Goal: Use online tool/utility: Utilize a website feature to perform a specific function

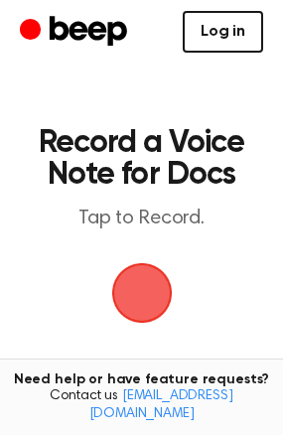
click at [229, 41] on link "Log in" at bounding box center [223, 32] width 80 height 42
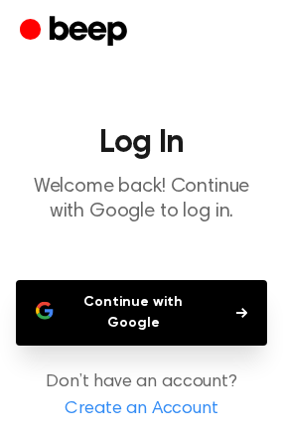
click at [194, 319] on button "Continue with Google" at bounding box center [141, 312] width 251 height 65
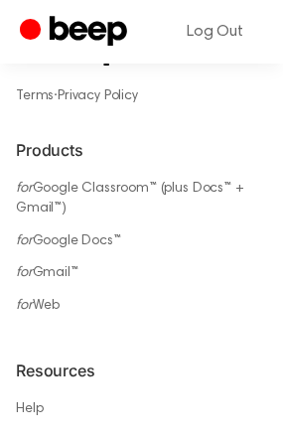
scroll to position [1326, 0]
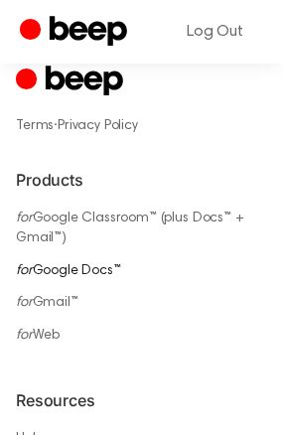
click at [90, 264] on link "for Google Docs™" at bounding box center [68, 271] width 105 height 14
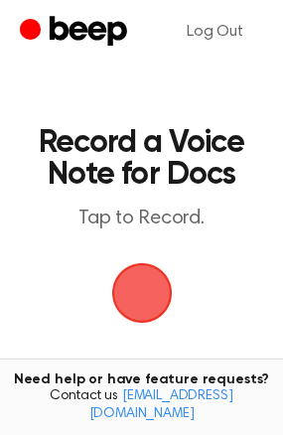
click at [154, 300] on span "button" at bounding box center [141, 292] width 81 height 81
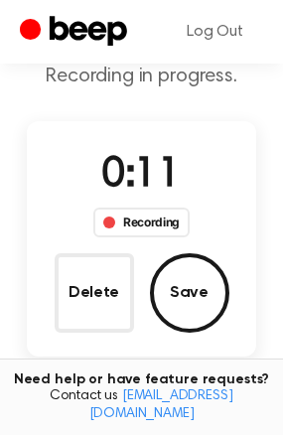
scroll to position [99, 0]
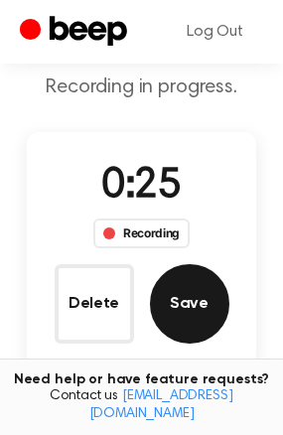
click at [193, 320] on button "Save" at bounding box center [189, 303] width 79 height 79
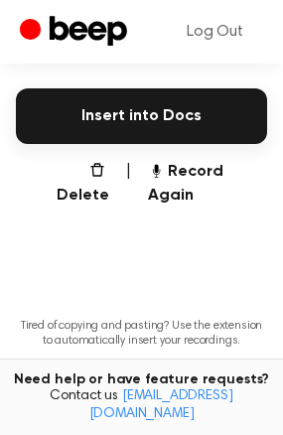
scroll to position [496, 0]
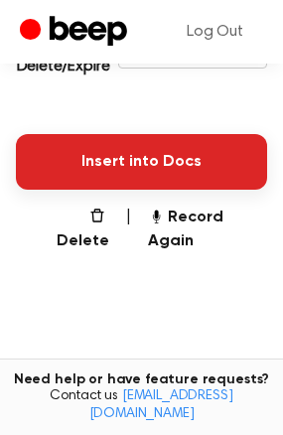
click at [161, 169] on button "Insert into Docs" at bounding box center [141, 162] width 251 height 56
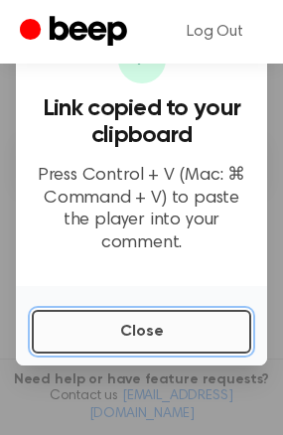
click at [154, 321] on button "Close" at bounding box center [141, 332] width 219 height 44
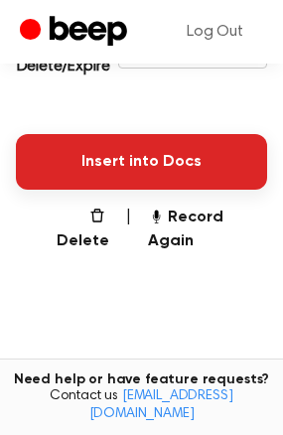
click at [140, 167] on button "Insert into Docs" at bounding box center [141, 162] width 251 height 56
